Goal: Check status: Check status

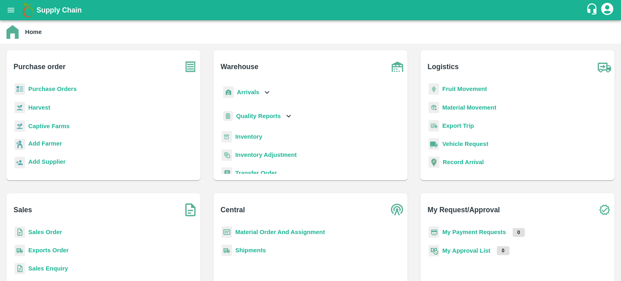
drag, startPoint x: 43, startPoint y: 252, endPoint x: 47, endPoint y: 247, distance: 6.2
click at [43, 252] on b "Exports Order" at bounding box center [48, 250] width 40 height 6
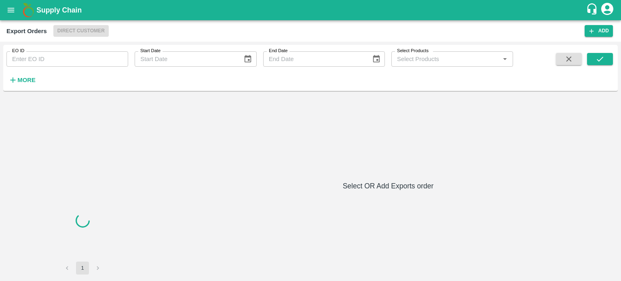
click at [106, 64] on input "EO ID" at bounding box center [67, 58] width 122 height 15
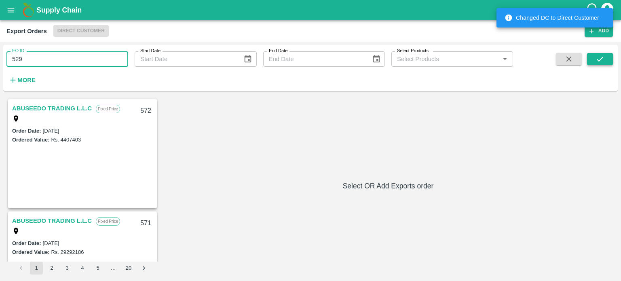
type input "529"
click at [609, 56] on button "submit" at bounding box center [600, 59] width 26 height 12
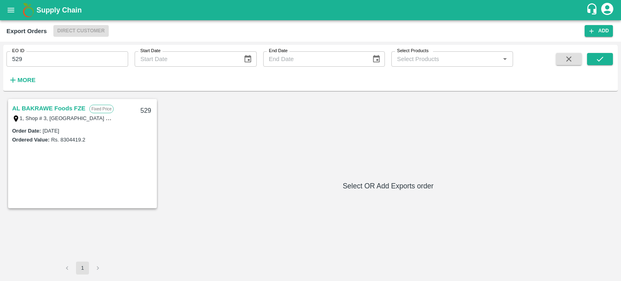
click at [77, 108] on link "AL BAKRAWE Foods FZE" at bounding box center [48, 108] width 73 height 11
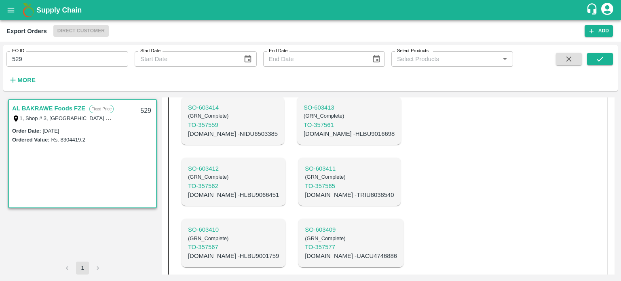
scroll to position [313, 0]
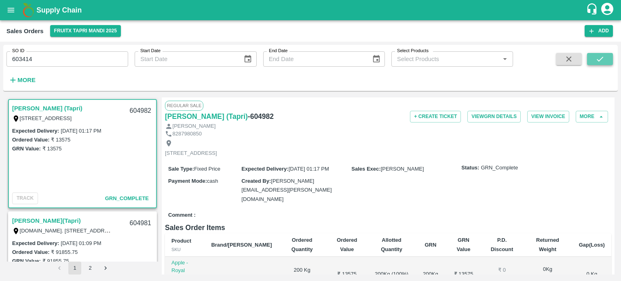
click at [595, 58] on button "submit" at bounding box center [600, 59] width 26 height 12
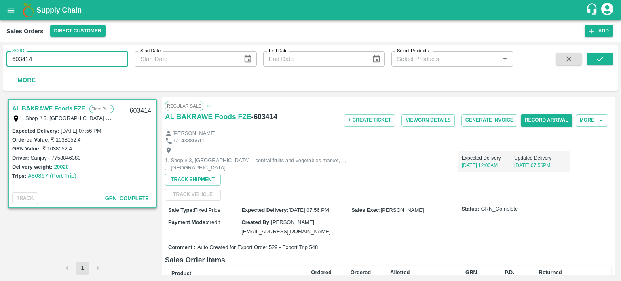
drag, startPoint x: 18, startPoint y: 56, endPoint x: 125, endPoint y: 63, distance: 106.6
click at [125, 63] on input "603414" at bounding box center [67, 58] width 122 height 15
click at [607, 53] on button "submit" at bounding box center [600, 59] width 26 height 12
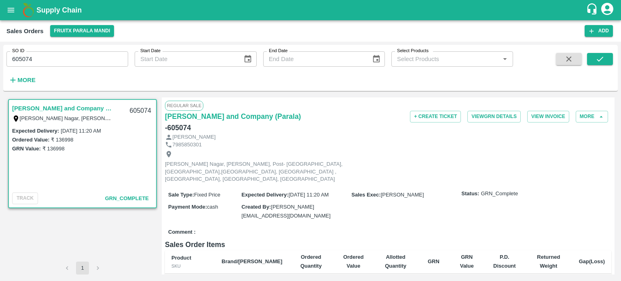
click at [72, 58] on input "605074" at bounding box center [67, 58] width 122 height 15
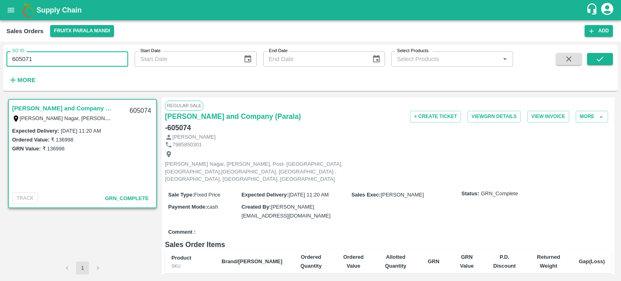
click at [78, 53] on input "605071" at bounding box center [67, 58] width 122 height 15
type input "605071"
drag, startPoint x: 598, startPoint y: 63, endPoint x: 557, endPoint y: 72, distance: 41.9
click at [598, 63] on icon "submit" at bounding box center [600, 59] width 9 height 9
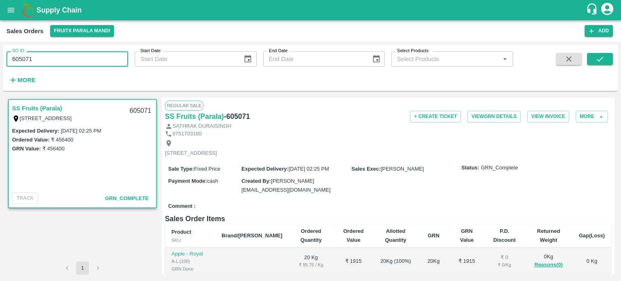
drag, startPoint x: 18, startPoint y: 59, endPoint x: 89, endPoint y: 63, distance: 71.3
click at [88, 64] on input "605071" at bounding box center [67, 58] width 122 height 15
click at [85, 58] on input "60980" at bounding box center [67, 58] width 122 height 15
click at [19, 55] on input "60980" at bounding box center [67, 58] width 122 height 15
click at [67, 61] on input "604980" at bounding box center [67, 58] width 122 height 15
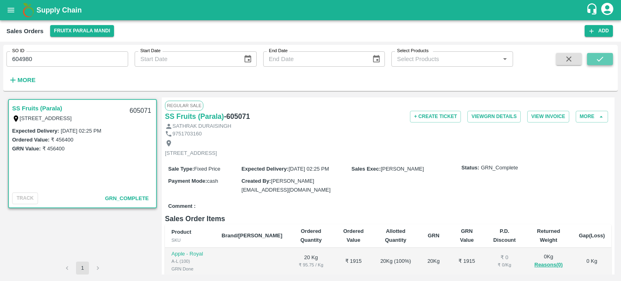
click at [596, 60] on icon "submit" at bounding box center [600, 59] width 9 height 9
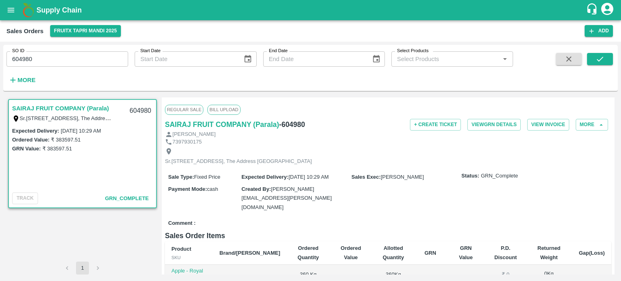
click at [51, 57] on input "604980" at bounding box center [67, 58] width 122 height 15
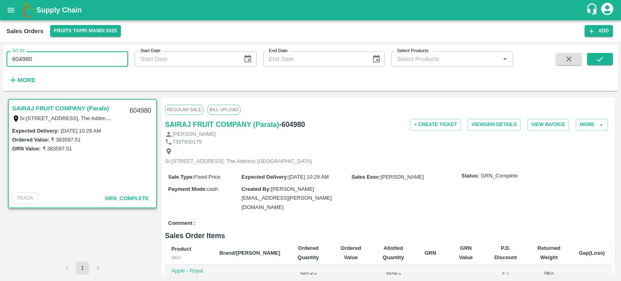
drag, startPoint x: 17, startPoint y: 55, endPoint x: 175, endPoint y: 68, distance: 158.3
click at [175, 68] on div "SO ID 604980 SO ID Start Date Start Date End Date End Date Select Products Sele…" at bounding box center [256, 66] width 513 height 42
click at [97, 62] on input "605103" at bounding box center [67, 58] width 122 height 15
click at [607, 61] on button "submit" at bounding box center [600, 59] width 26 height 12
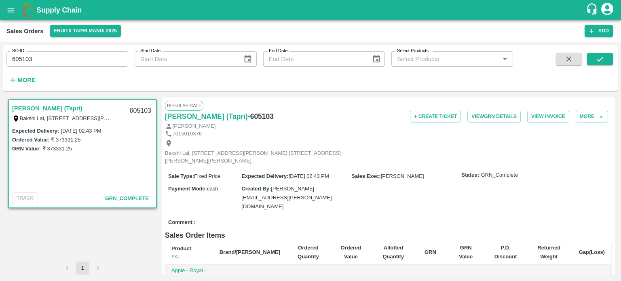
click at [66, 61] on input "605103" at bounding box center [67, 58] width 122 height 15
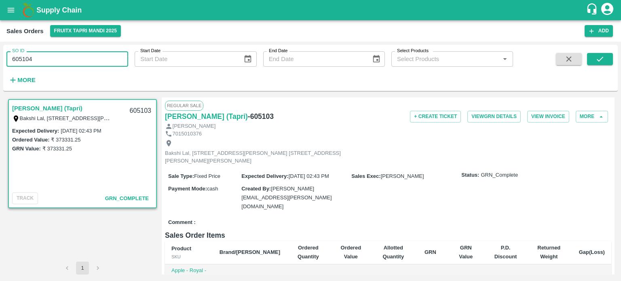
click at [66, 61] on input "605104" at bounding box center [67, 58] width 122 height 15
click at [603, 59] on icon "submit" at bounding box center [600, 59] width 9 height 9
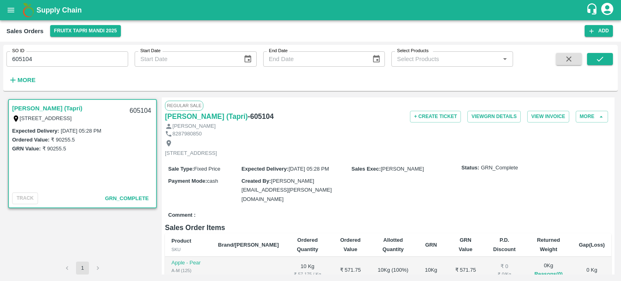
click at [56, 63] on input "605104" at bounding box center [67, 58] width 122 height 15
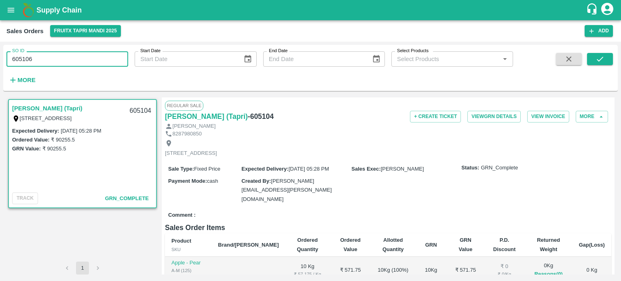
click at [56, 63] on input "605106" at bounding box center [67, 58] width 122 height 15
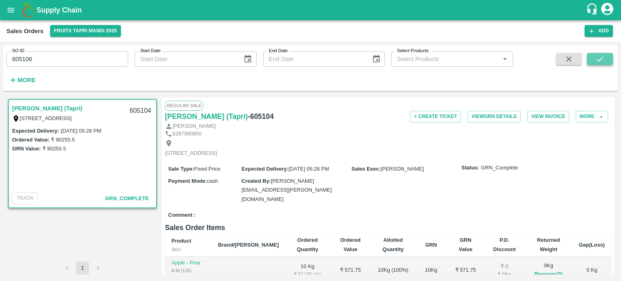
click at [589, 61] on button "submit" at bounding box center [600, 59] width 26 height 12
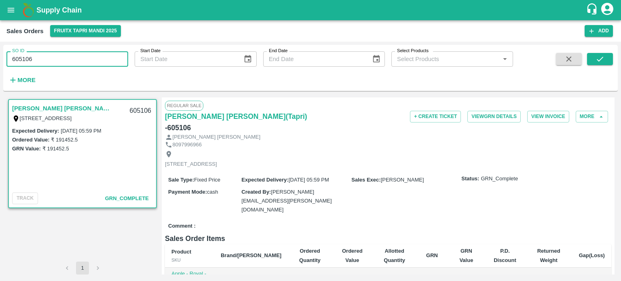
click at [59, 56] on input "605106" at bounding box center [67, 58] width 122 height 15
click at [63, 58] on input "605105" at bounding box center [67, 58] width 122 height 15
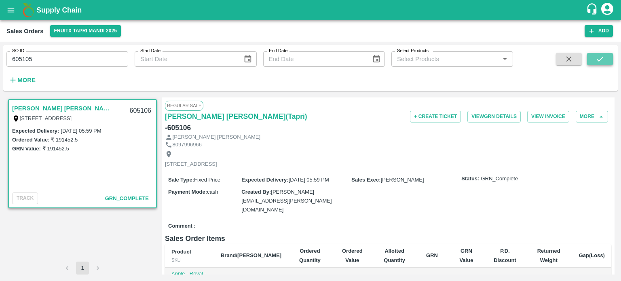
click at [598, 61] on icon "submit" at bounding box center [600, 59] width 6 height 5
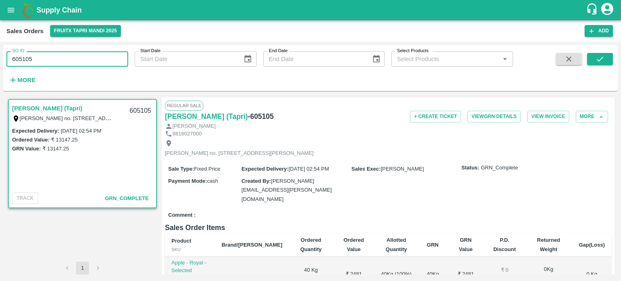
click at [79, 55] on input "605105" at bounding box center [67, 58] width 122 height 15
click at [79, 55] on input "605102" at bounding box center [67, 58] width 122 height 15
type input "605102"
click at [603, 60] on icon "submit" at bounding box center [600, 59] width 9 height 9
